Goal: Find specific page/section: Find specific page/section

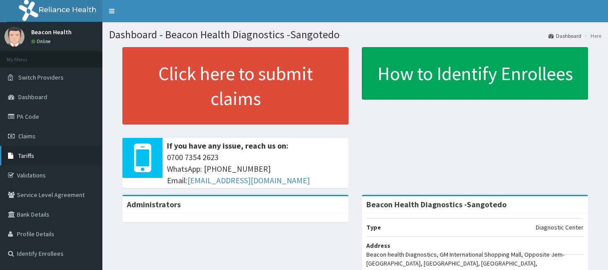
click at [40, 158] on link "Tariffs" at bounding box center [51, 156] width 102 height 20
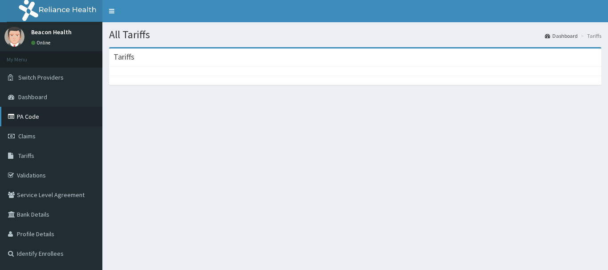
click at [32, 116] on link "PA Code" at bounding box center [51, 117] width 102 height 20
click at [31, 153] on span "Tariffs" at bounding box center [26, 156] width 16 height 8
click at [27, 114] on link "PA Code" at bounding box center [51, 117] width 102 height 20
click at [30, 156] on span "Tariffs" at bounding box center [26, 156] width 16 height 8
click at [39, 157] on link "Tariffs" at bounding box center [51, 156] width 102 height 20
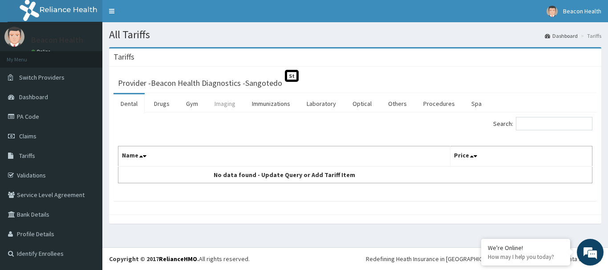
click at [220, 105] on link "Imaging" at bounding box center [224, 103] width 35 height 19
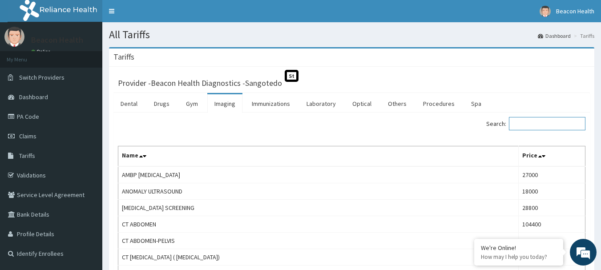
click at [538, 126] on input "Search:" at bounding box center [547, 123] width 77 height 13
click at [325, 102] on link "Laboratory" at bounding box center [321, 103] width 44 height 19
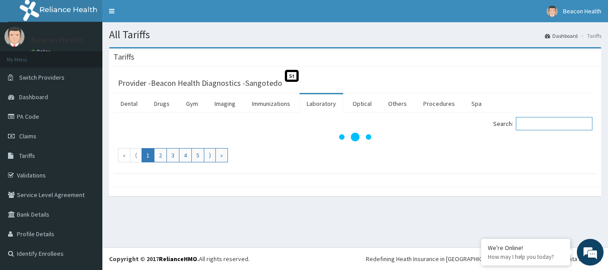
click at [534, 121] on input "Search:" at bounding box center [554, 123] width 77 height 13
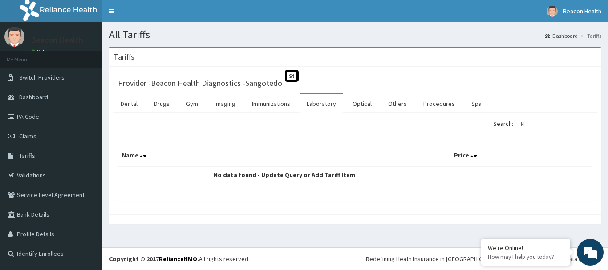
type input "k"
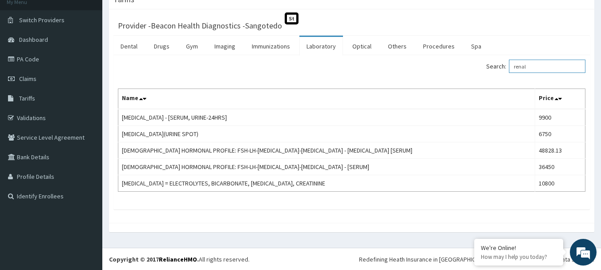
scroll to position [58, 0]
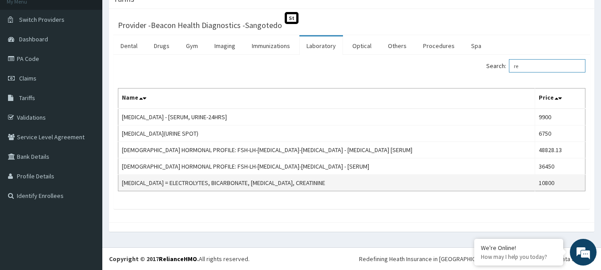
type input "r"
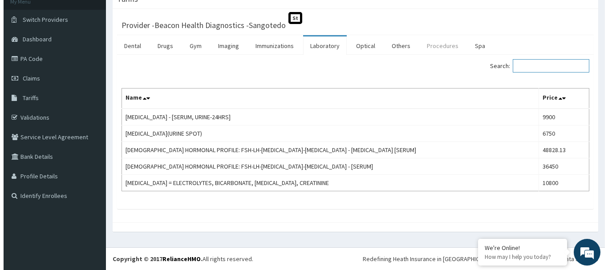
scroll to position [0, 0]
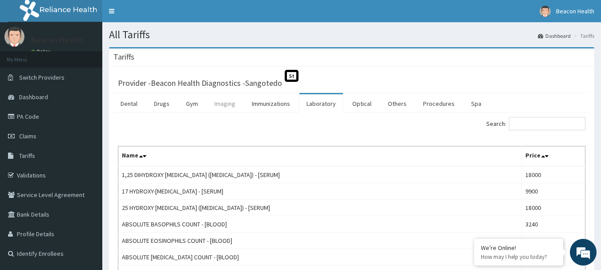
click at [221, 105] on link "Imaging" at bounding box center [224, 103] width 35 height 19
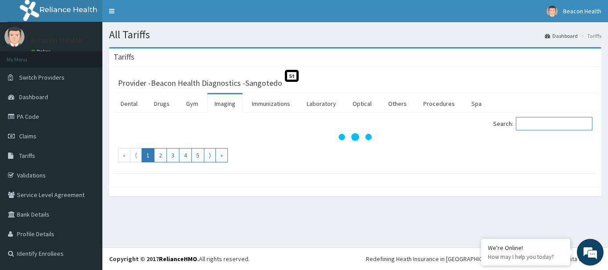
click at [534, 125] on input "Search:" at bounding box center [554, 123] width 77 height 13
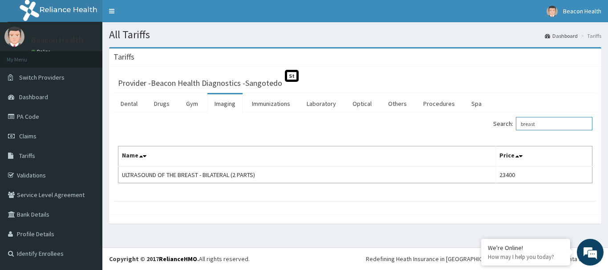
type input "breast"
click at [321, 100] on link "Laboratory" at bounding box center [321, 103] width 44 height 19
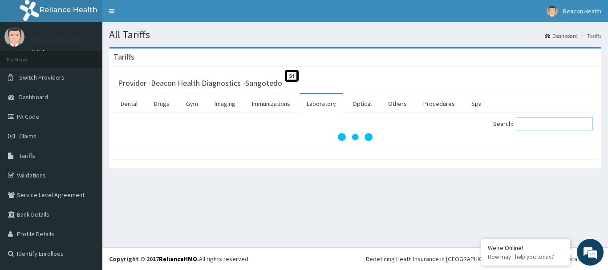
click at [550, 128] on input "Search:" at bounding box center [554, 123] width 77 height 13
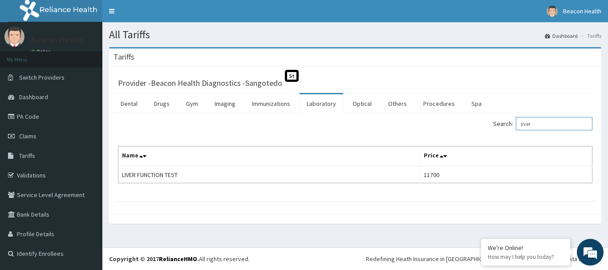
type input "liver"
